Goal: Task Accomplishment & Management: Use online tool/utility

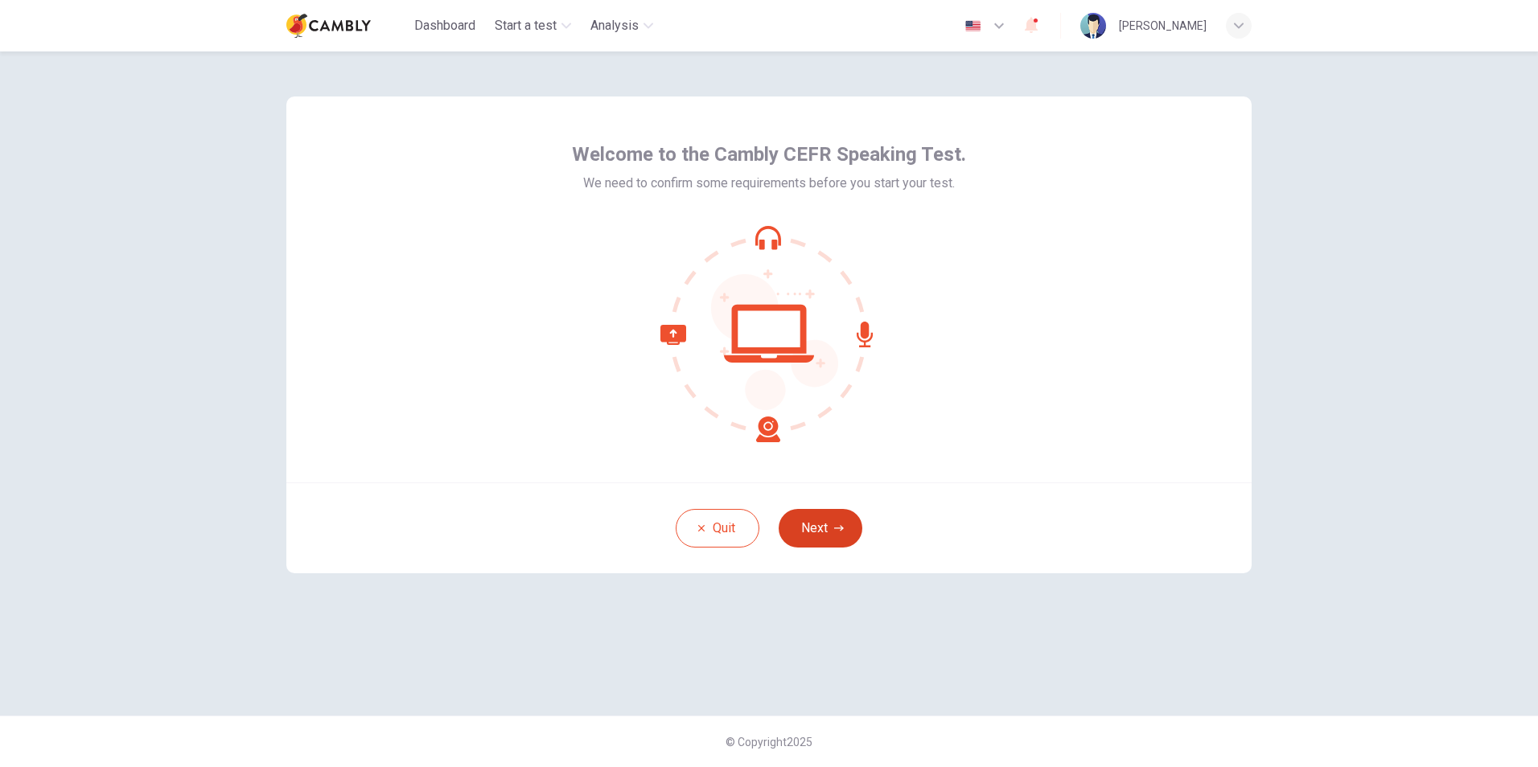
click at [839, 527] on icon "button" at bounding box center [839, 529] width 10 height 10
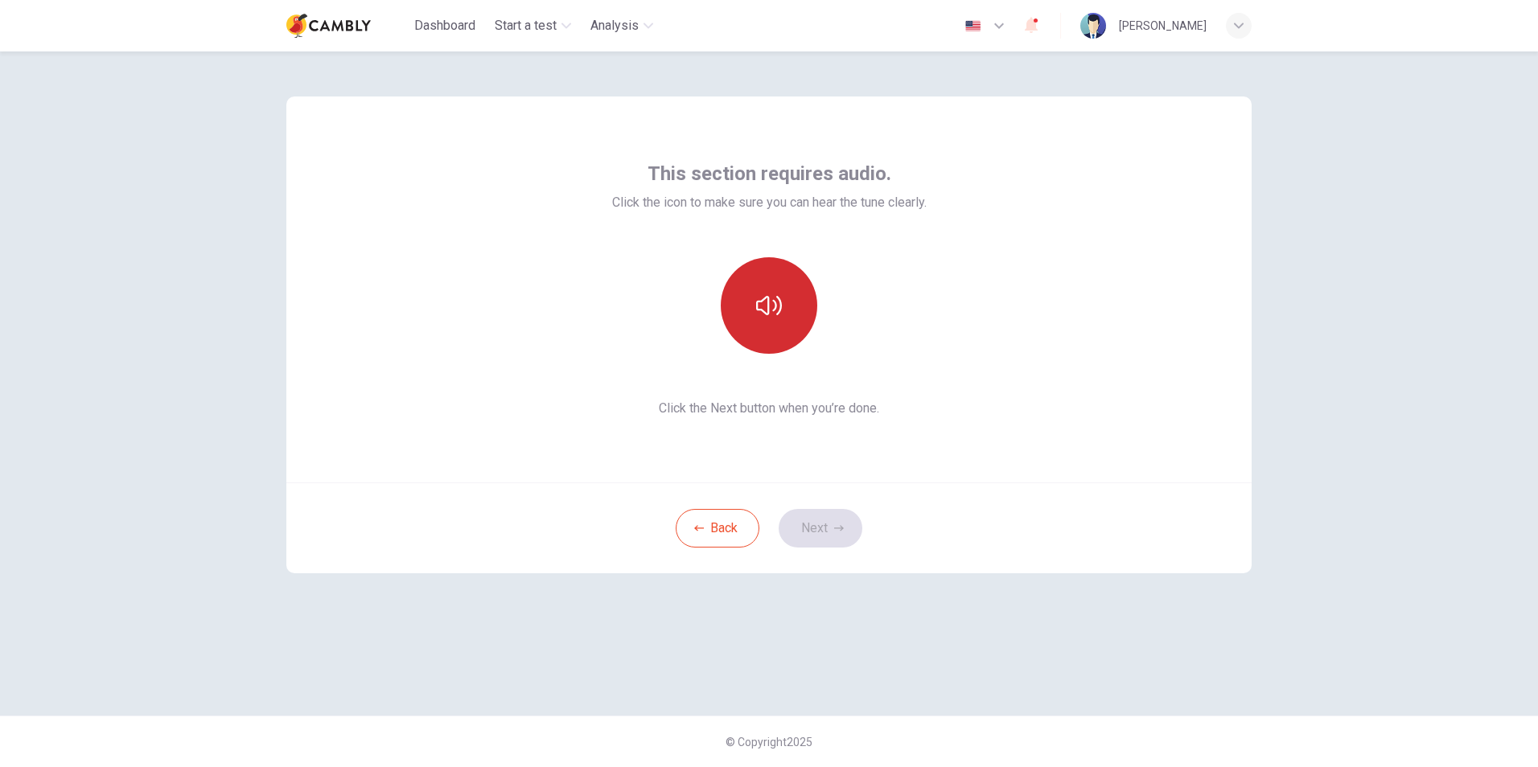
click at [757, 295] on icon "button" at bounding box center [769, 306] width 26 height 26
click at [837, 527] on icon "button" at bounding box center [839, 529] width 10 height 10
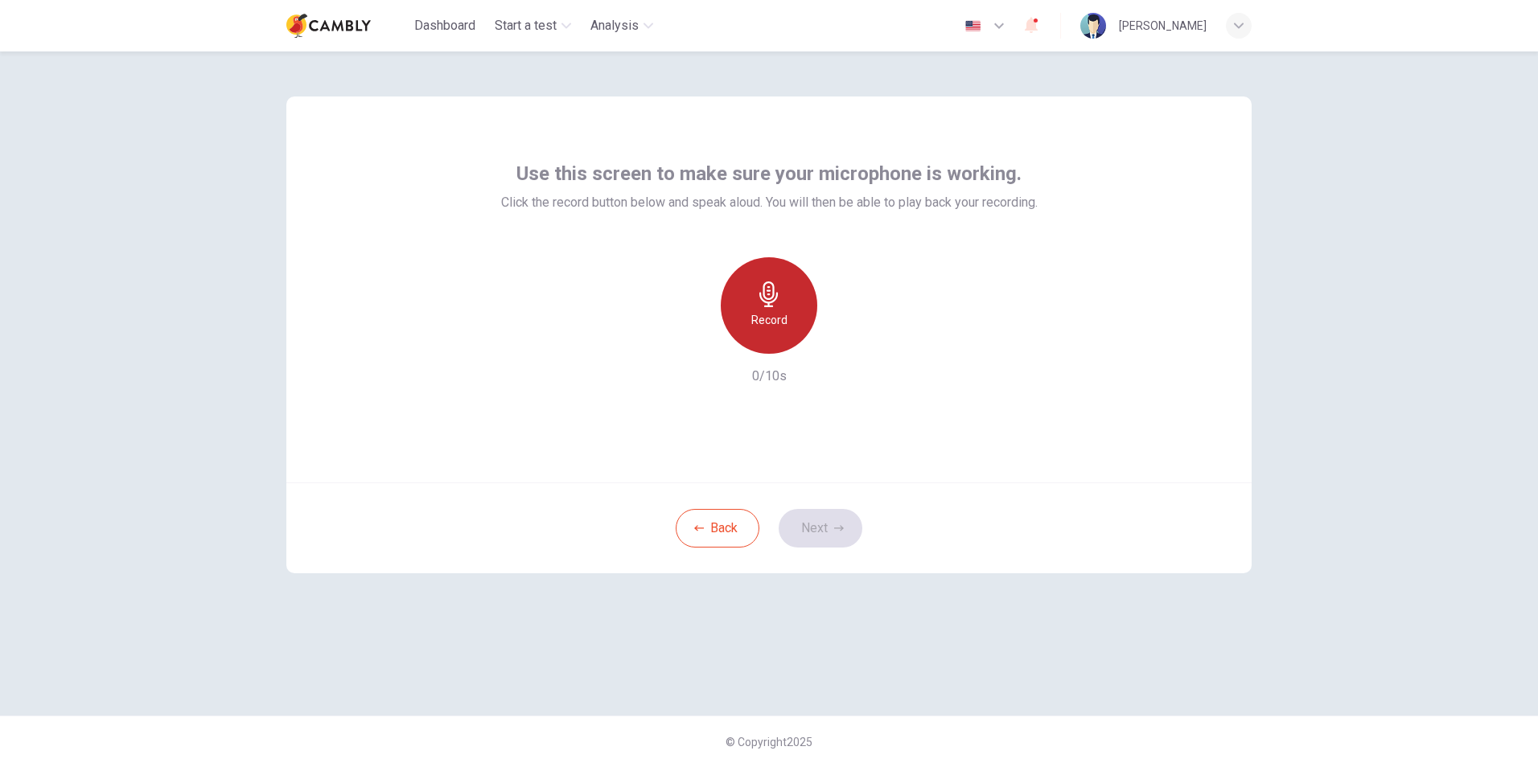
click at [756, 318] on h6 "Record" at bounding box center [769, 319] width 36 height 19
click at [816, 517] on button "Next" at bounding box center [821, 528] width 84 height 39
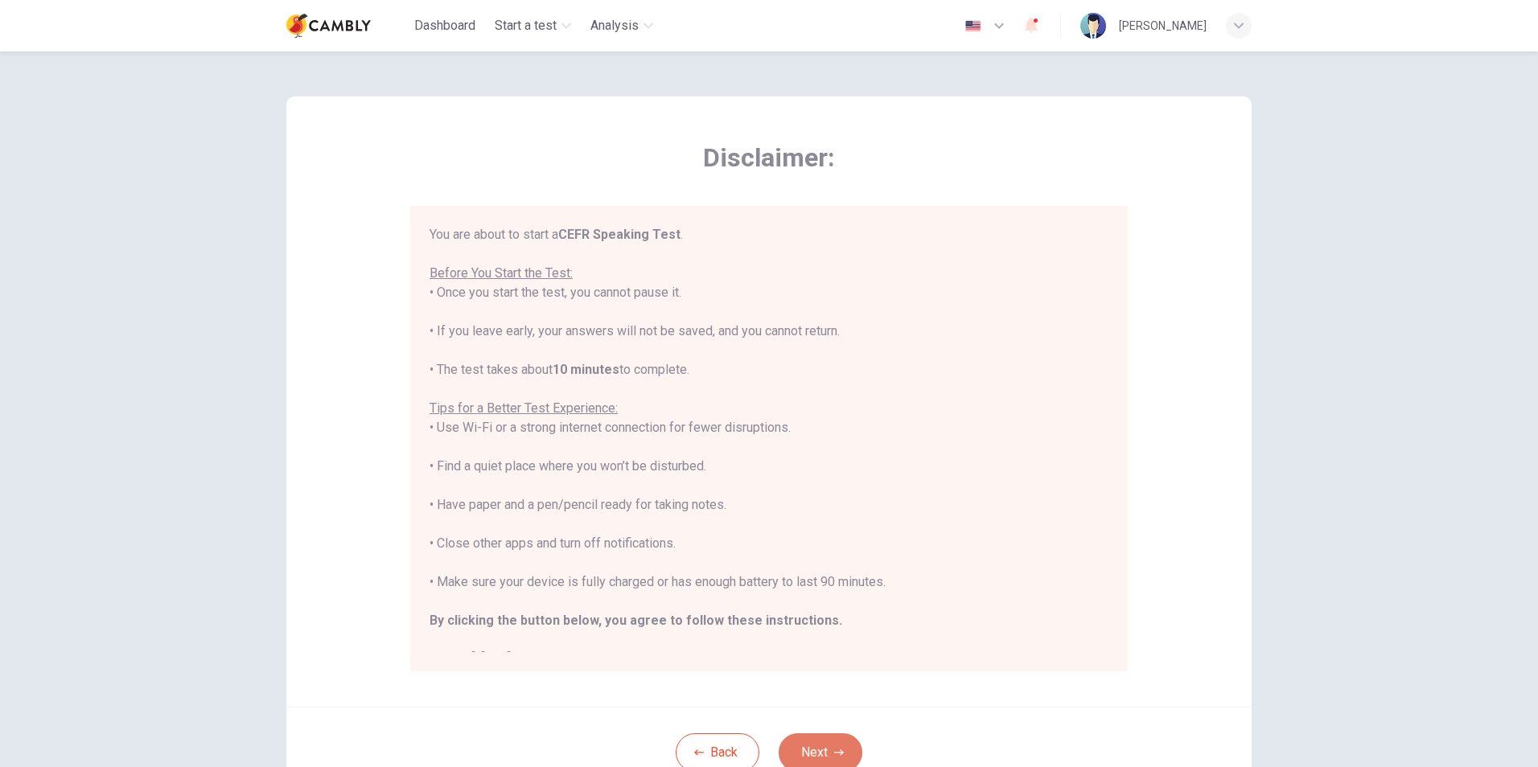
click at [802, 757] on button "Next" at bounding box center [821, 753] width 84 height 39
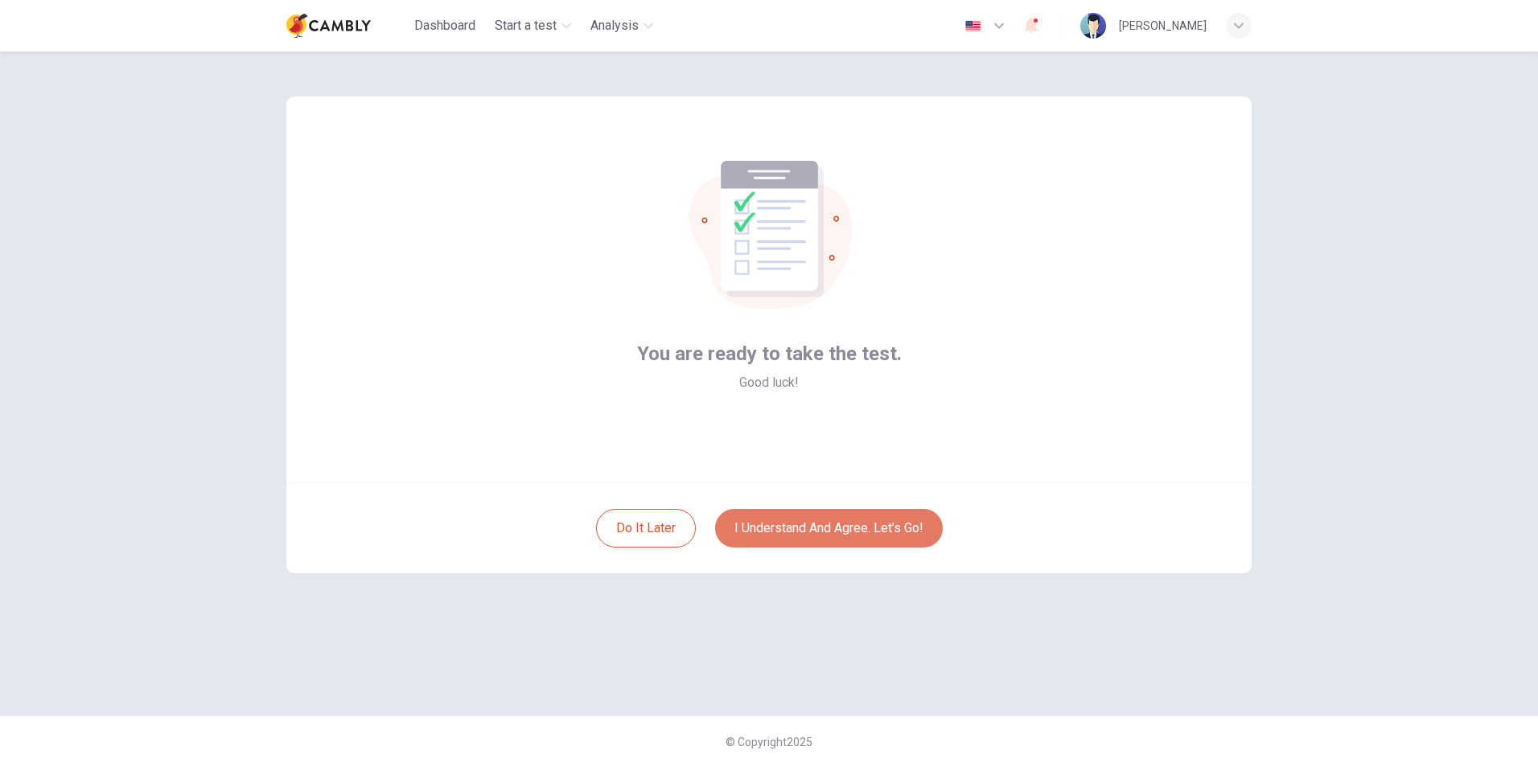
click at [866, 540] on button "I understand and agree. Let’s go!" at bounding box center [829, 528] width 228 height 39
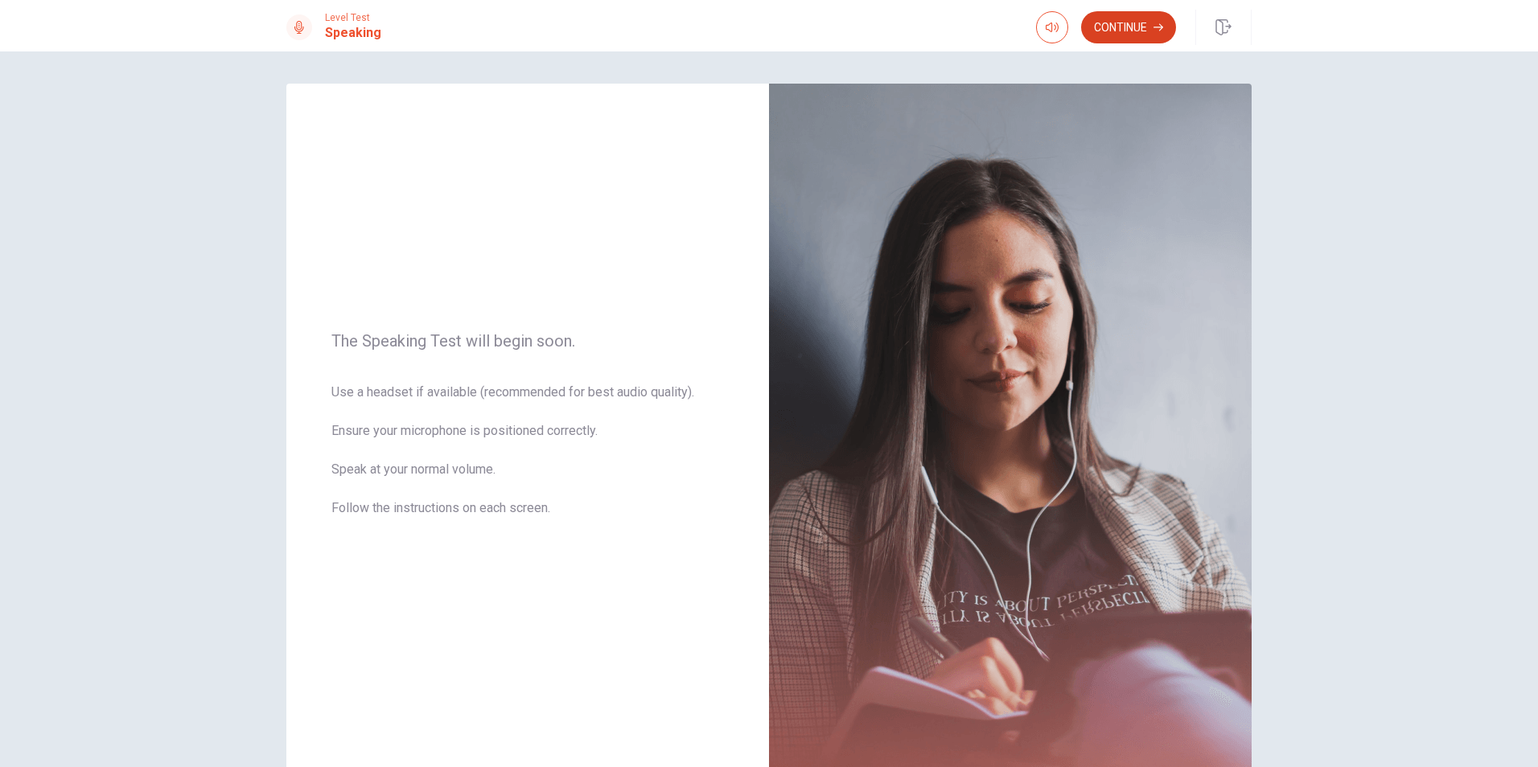
click at [1108, 35] on button "Continue" at bounding box center [1128, 27] width 95 height 32
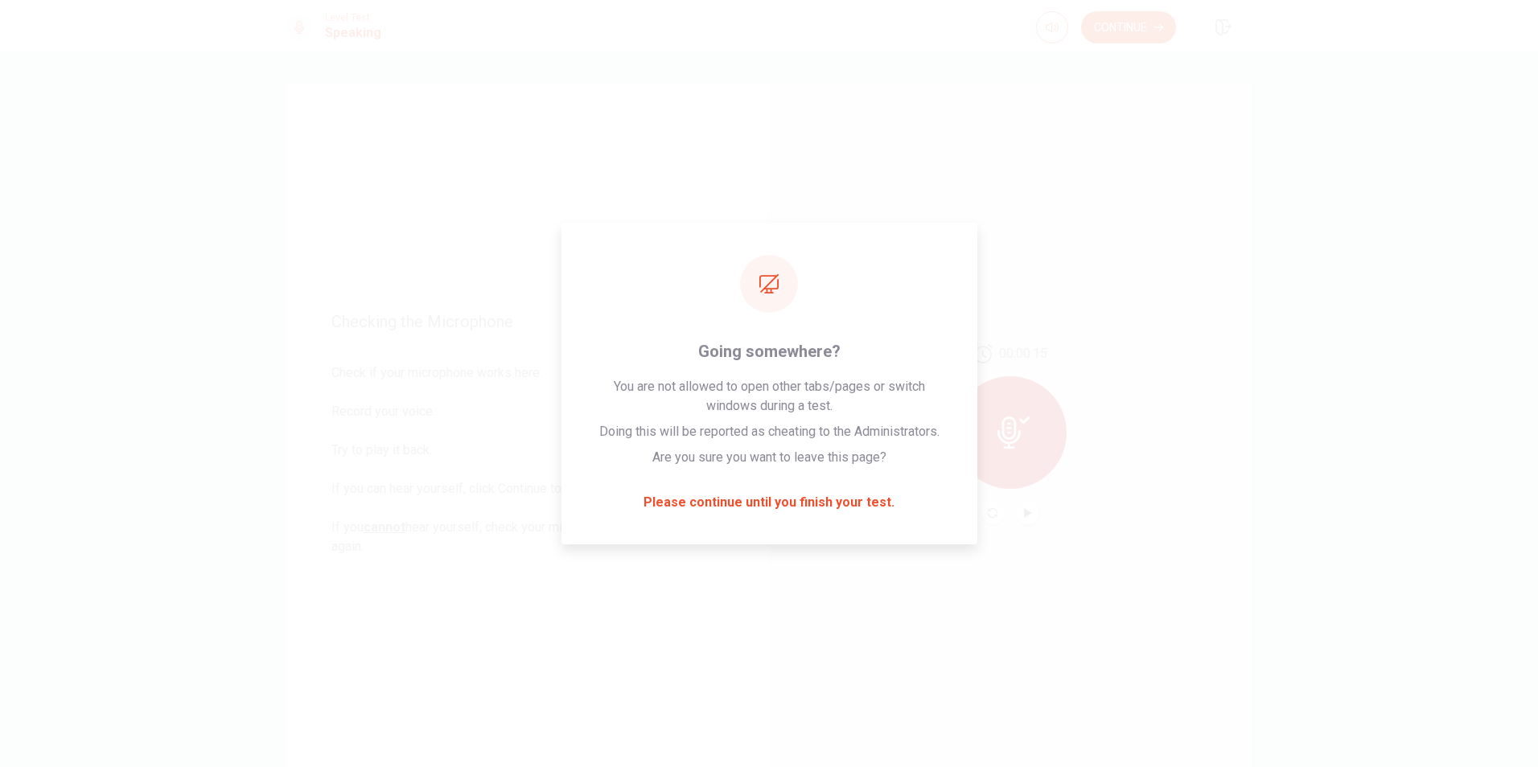
click at [1403, 317] on div "Checking the Microphone Check if your microphone works here. Record your voice.…" at bounding box center [769, 409] width 1538 height 716
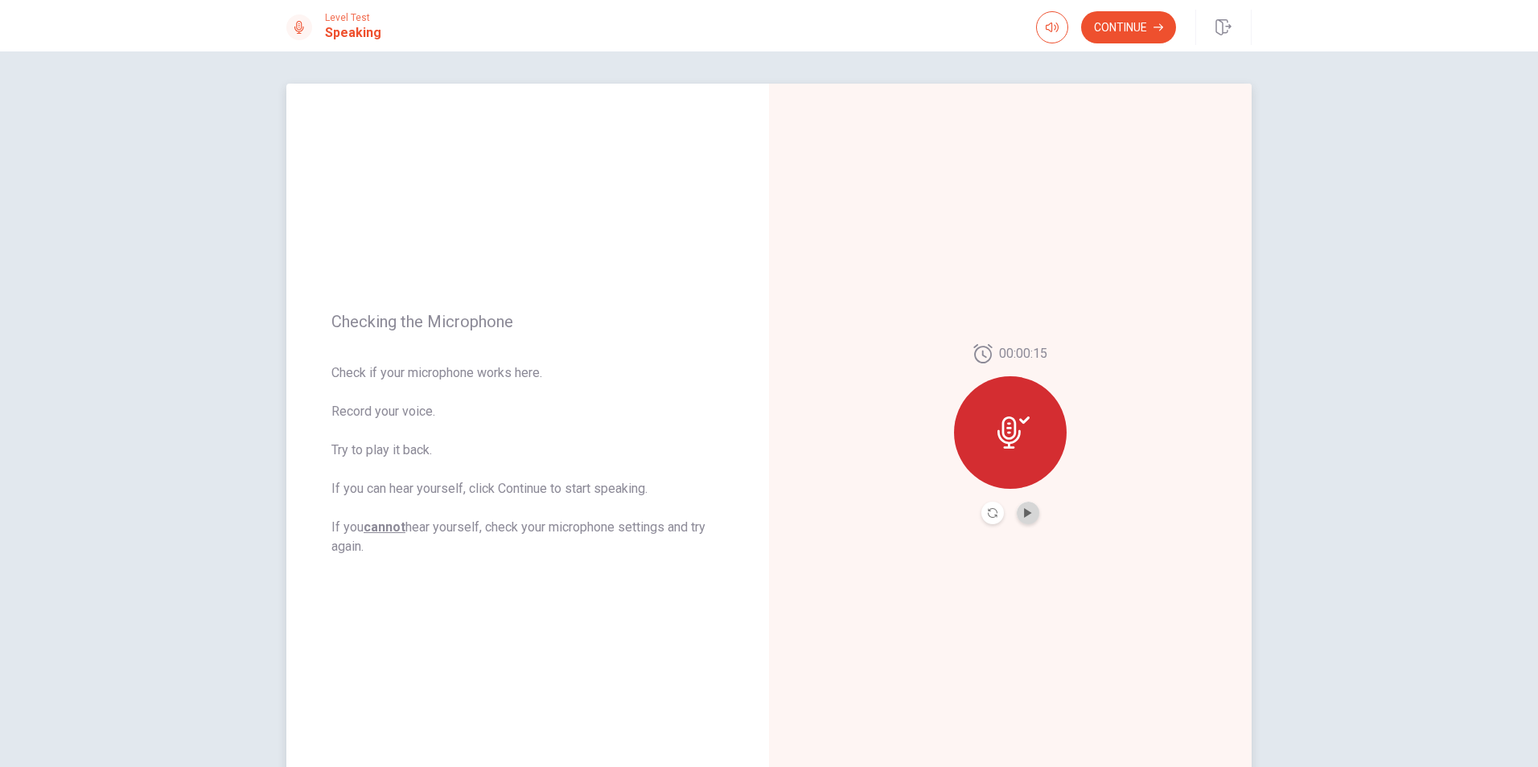
click at [1018, 515] on button "Play Audio" at bounding box center [1028, 513] width 23 height 23
click at [1109, 26] on button "Continue" at bounding box center [1128, 27] width 95 height 32
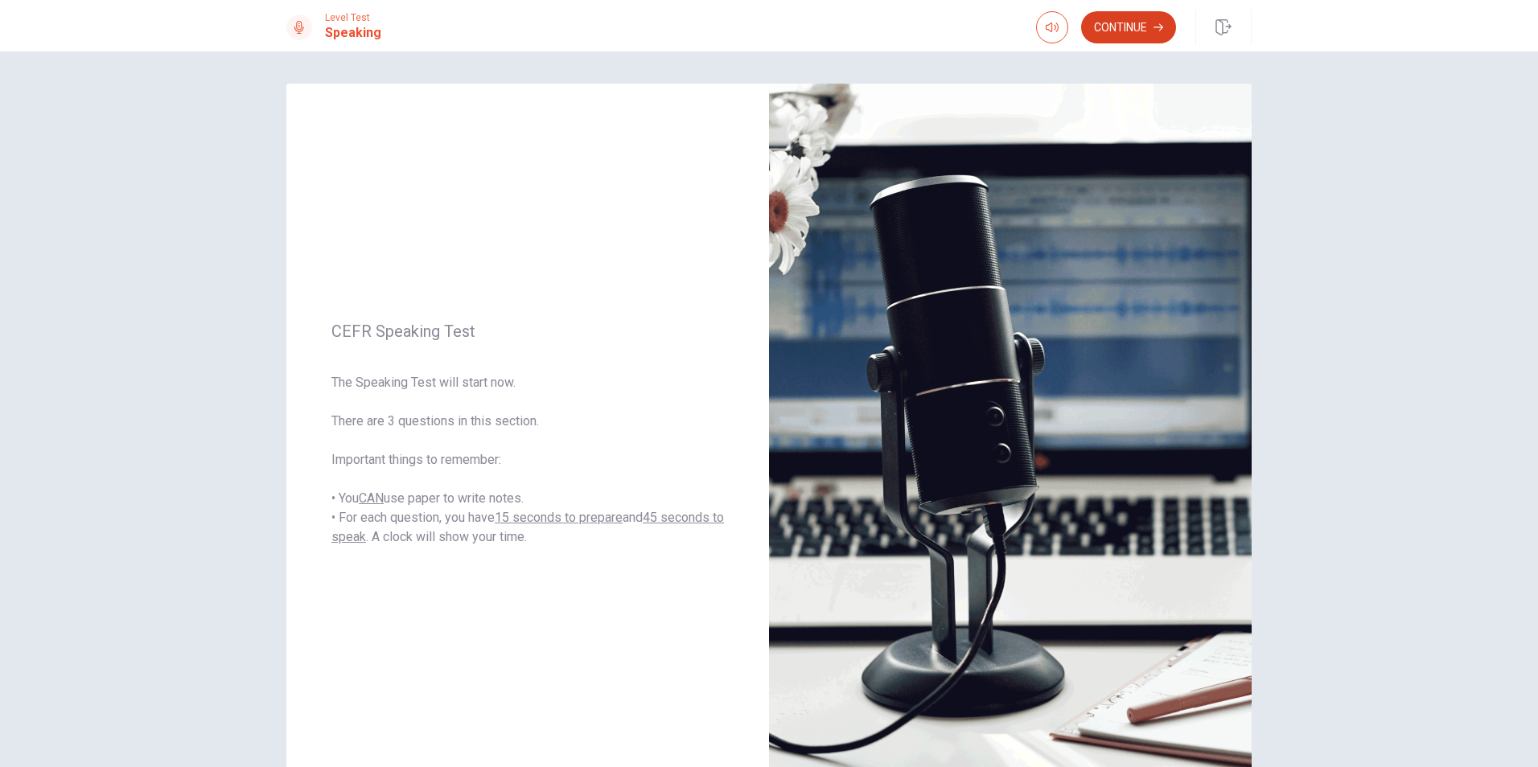
click at [1128, 35] on button "Continue" at bounding box center [1128, 27] width 95 height 32
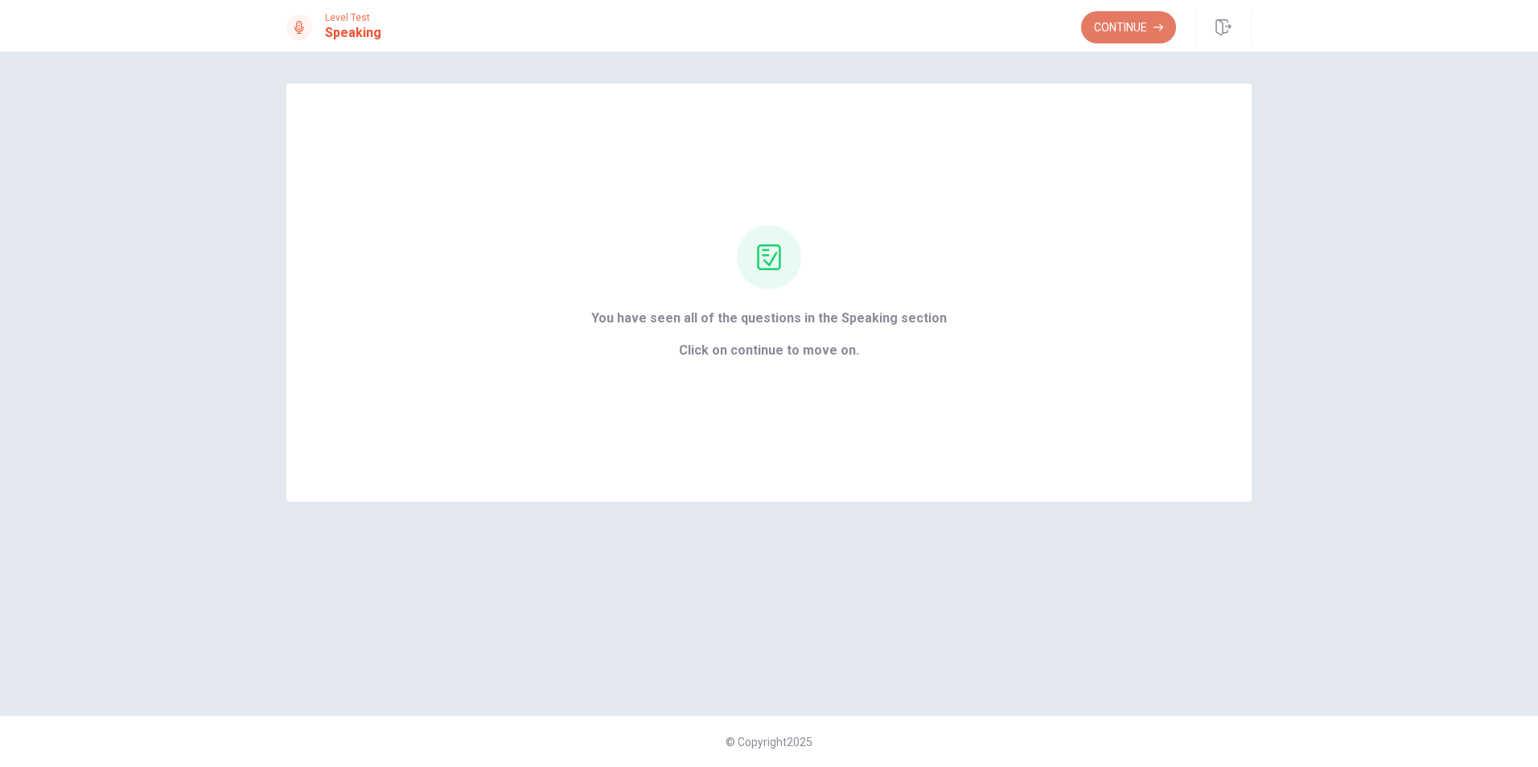
click at [1137, 26] on button "Continue" at bounding box center [1128, 27] width 95 height 32
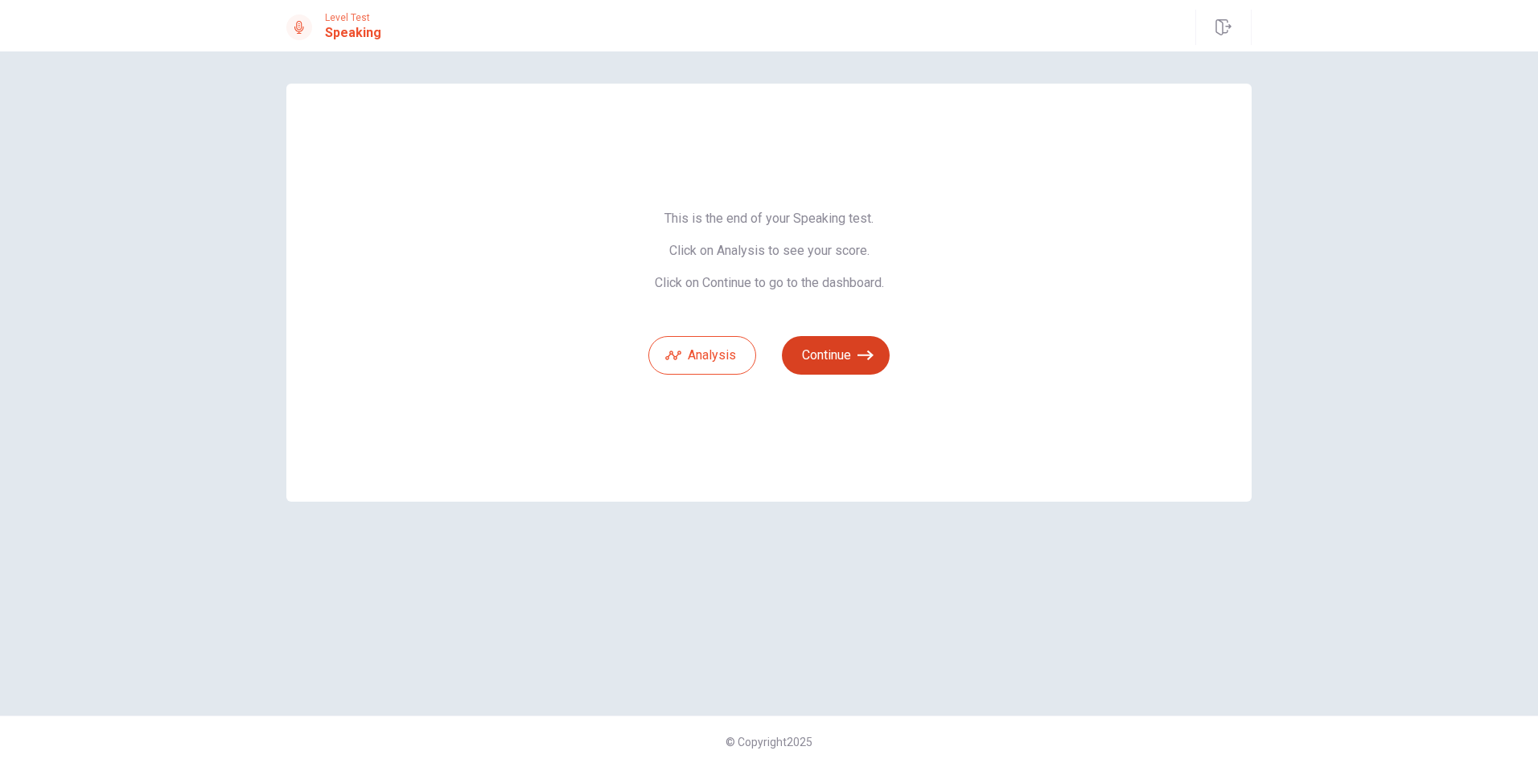
click at [818, 364] on button "Continue" at bounding box center [836, 355] width 108 height 39
